Goal: Task Accomplishment & Management: Manage account settings

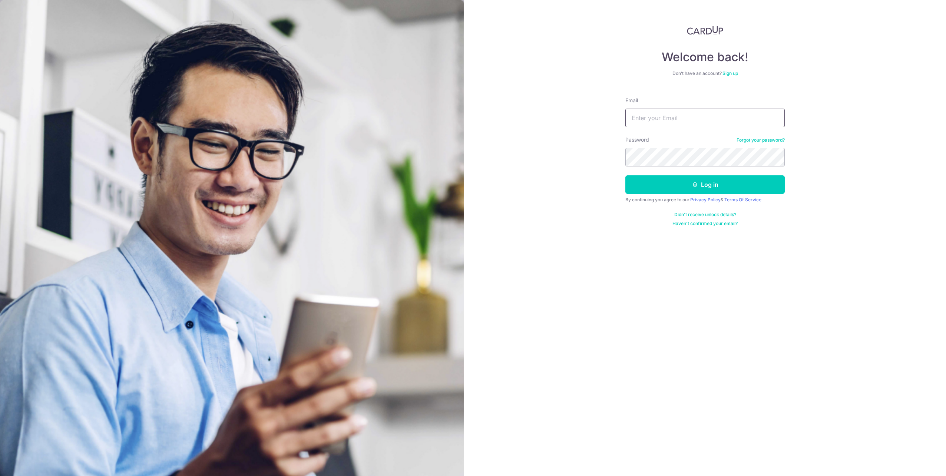
type input "[EMAIL_ADDRESS][DOMAIN_NAME]"
click at [625, 175] on button "Log in" at bounding box center [704, 184] width 159 height 19
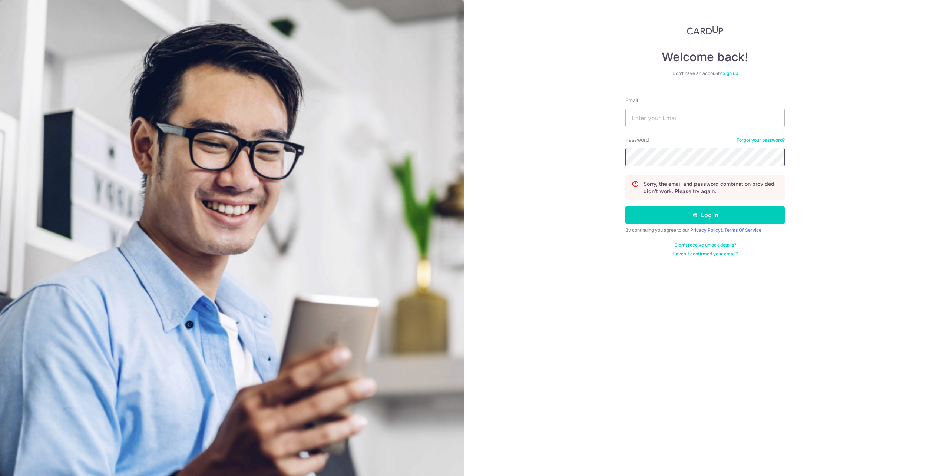
click at [625, 206] on button "Log in" at bounding box center [704, 215] width 159 height 19
click at [700, 116] on input "Email" at bounding box center [704, 118] width 159 height 19
type input "[EMAIL_ADDRESS][DOMAIN_NAME]"
click at [702, 213] on button "Log in" at bounding box center [704, 215] width 159 height 19
click at [705, 117] on input "Email" at bounding box center [704, 118] width 159 height 19
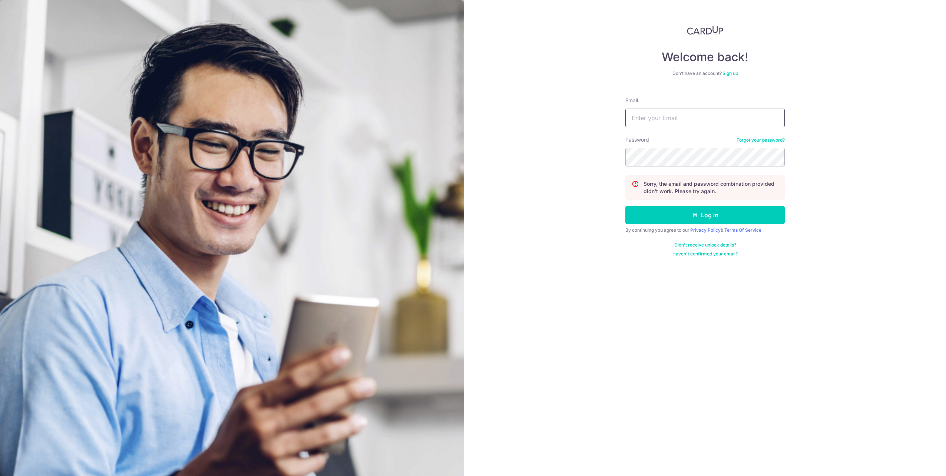
type input "lamks1@yahoo.com"
click at [718, 214] on button "Log in" at bounding box center [704, 215] width 159 height 19
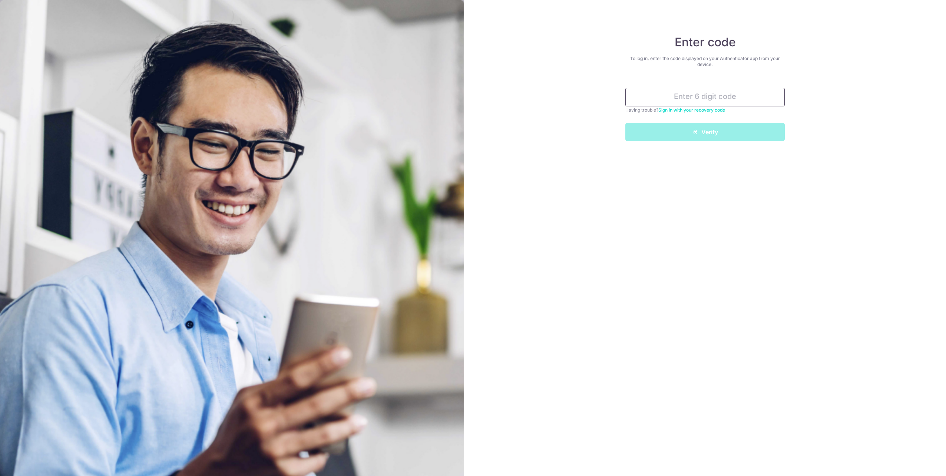
click at [685, 102] on input "text" at bounding box center [704, 97] width 159 height 19
type input "702757"
click at [724, 135] on button "Verify" at bounding box center [704, 132] width 159 height 19
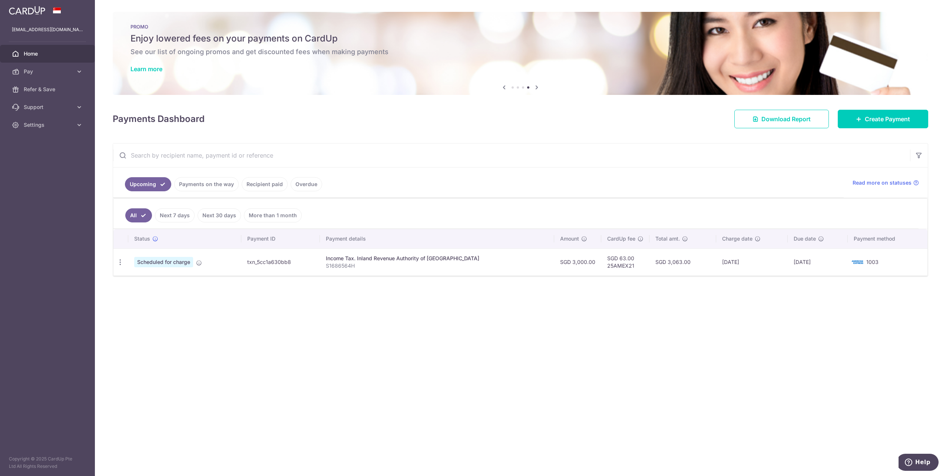
click at [51, 56] on span "Home" at bounding box center [48, 53] width 49 height 7
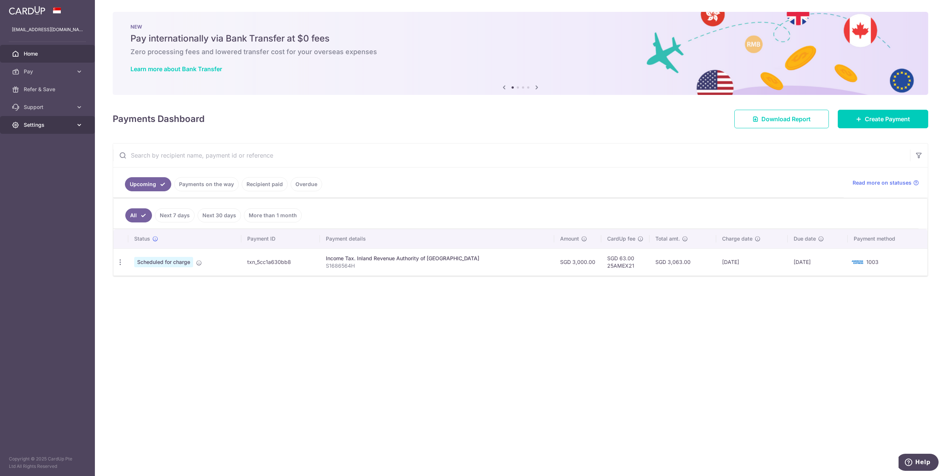
click at [67, 125] on span "Settings" at bounding box center [48, 124] width 49 height 7
click at [38, 162] on span "Logout" at bounding box center [48, 160] width 49 height 7
